Goal: Transaction & Acquisition: Purchase product/service

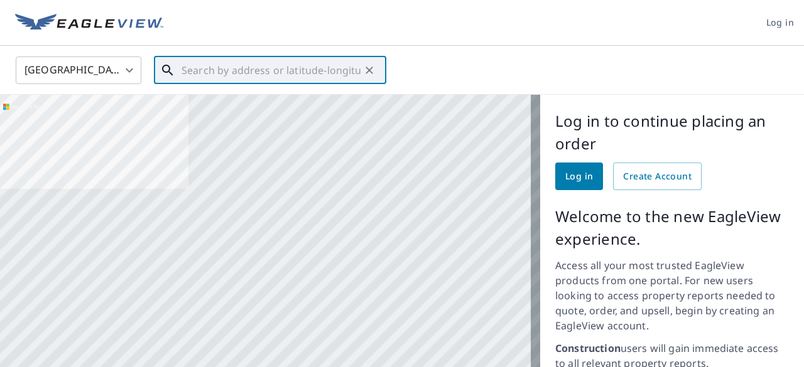
click at [197, 67] on input "text" at bounding box center [270, 70] width 179 height 35
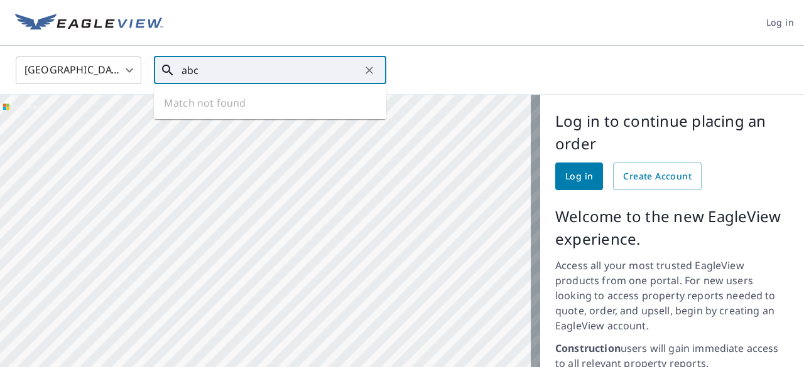
type input "abc"
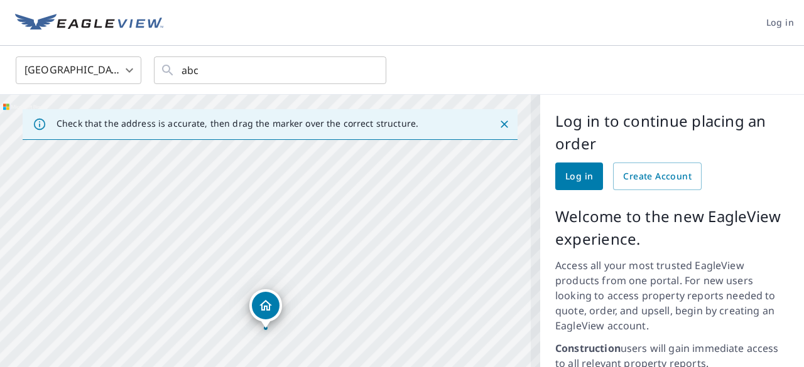
click at [507, 31] on header "Log in" at bounding box center [402, 23] width 804 height 46
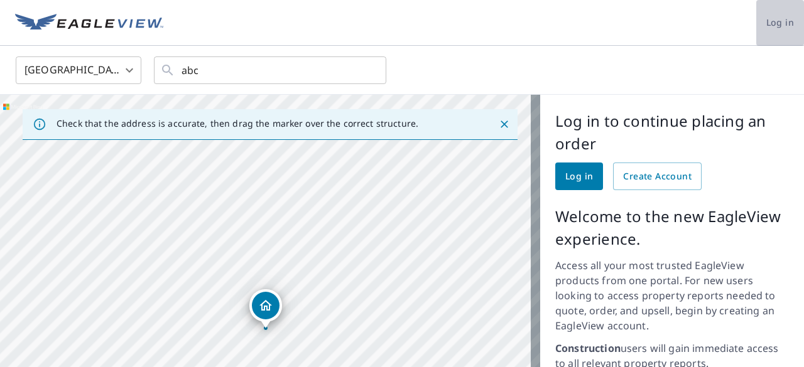
click at [767, 27] on span "Log in" at bounding box center [780, 23] width 28 height 16
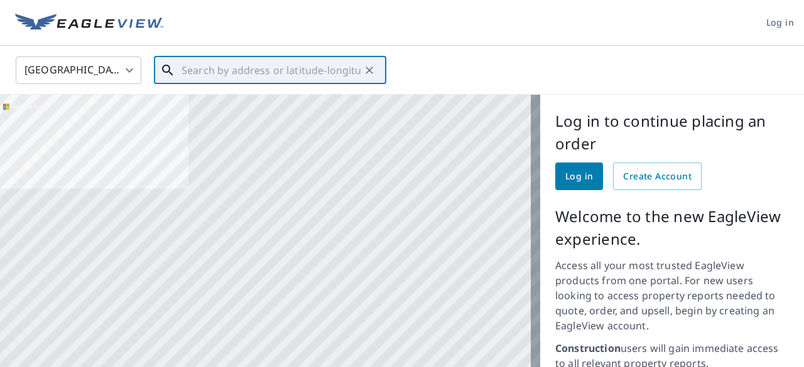
click at [235, 76] on input "text" at bounding box center [270, 70] width 179 height 35
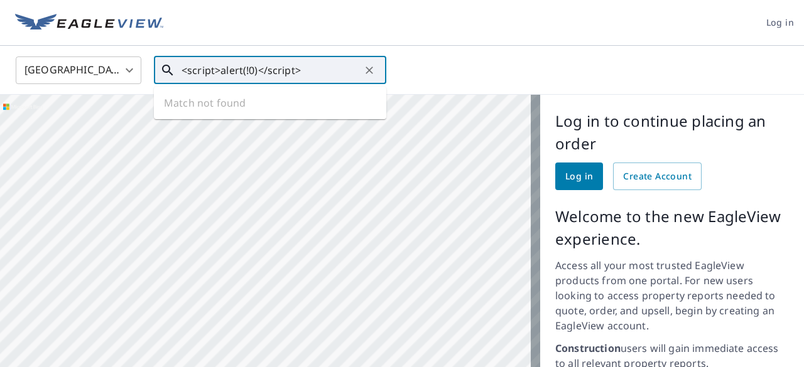
type input "<script>alert(!0)</script>"
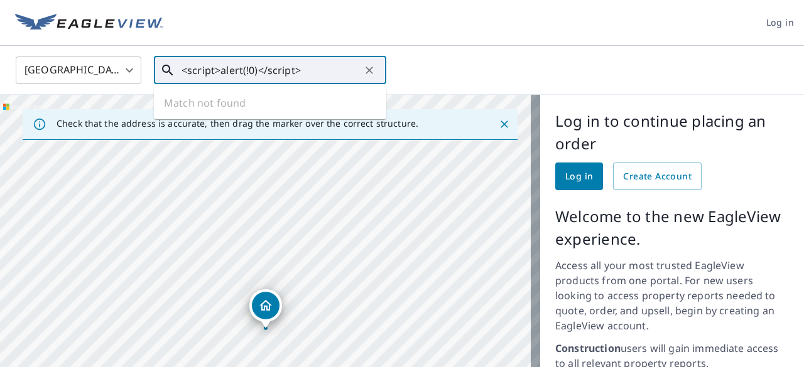
click at [318, 68] on input "<script>alert(!0)</script>" at bounding box center [270, 70] width 179 height 35
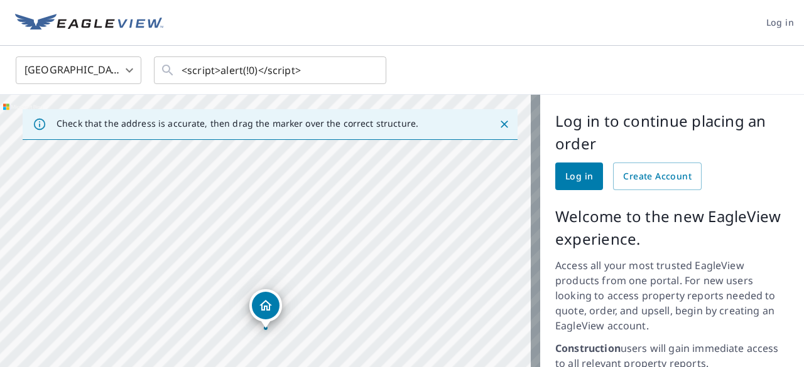
click at [568, 58] on div "United States [GEOGRAPHIC_DATA] ​ <script>alert(!0)</script> ​" at bounding box center [397, 70] width 782 height 30
